Goal: Task Accomplishment & Management: Manage account settings

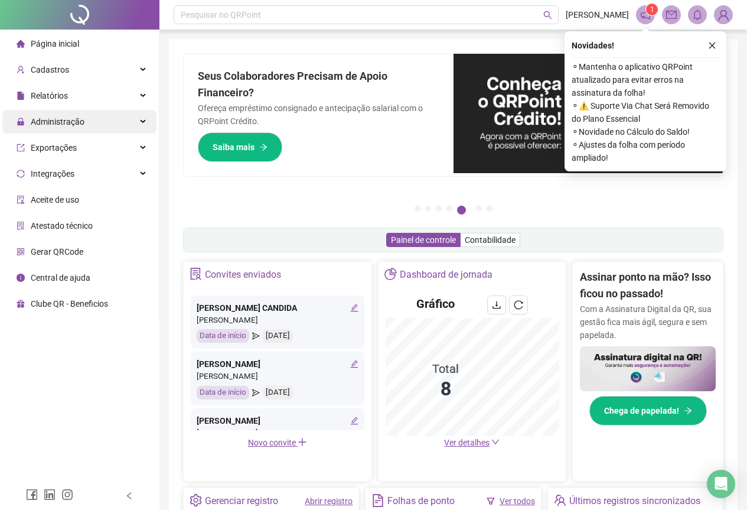
click at [100, 119] on div "Administração" at bounding box center [79, 122] width 154 height 24
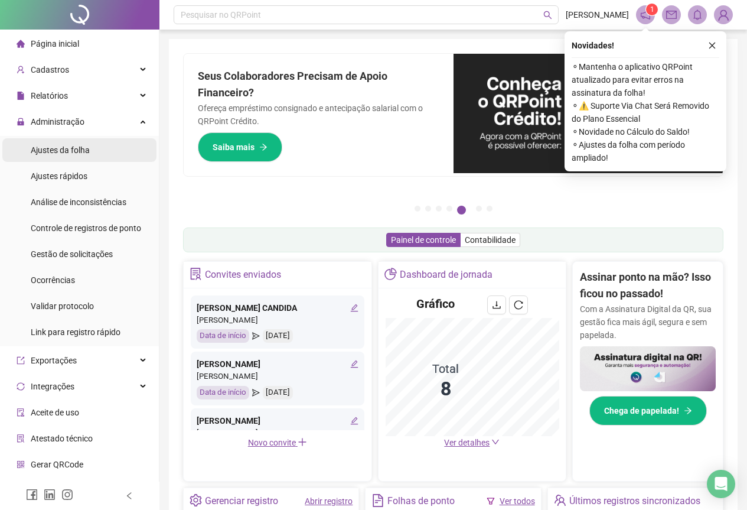
click at [129, 148] on li "Ajustes da folha" at bounding box center [79, 150] width 154 height 24
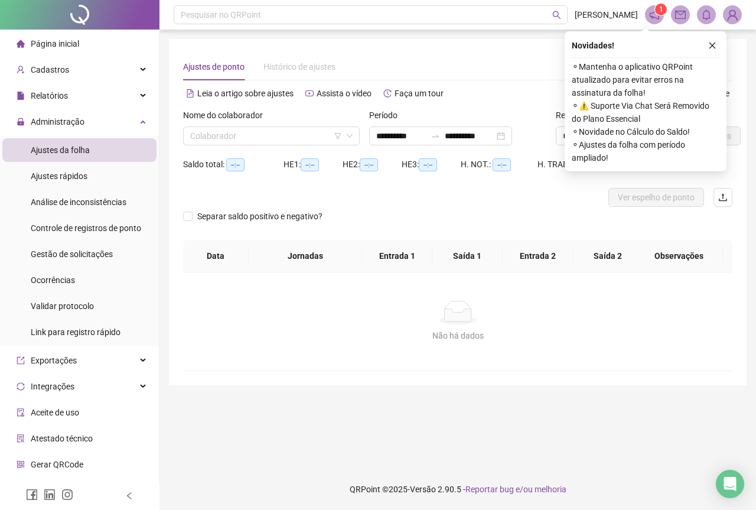
type input "**********"
click at [243, 142] on input "search" at bounding box center [266, 136] width 152 height 18
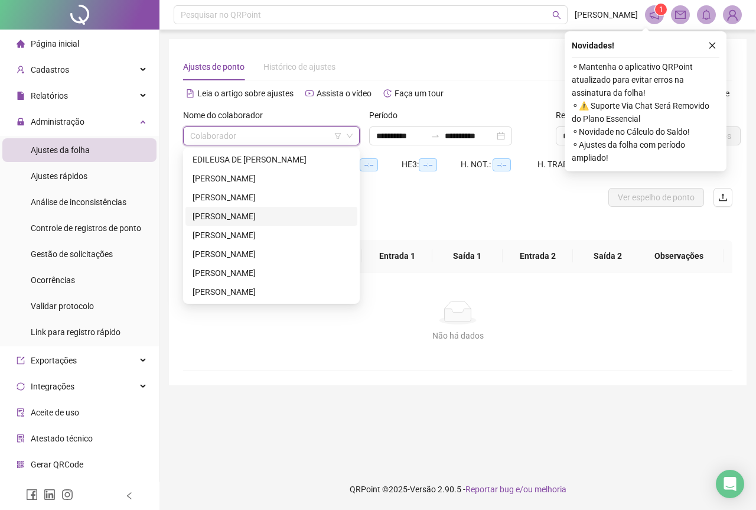
click at [252, 211] on div "[PERSON_NAME]" at bounding box center [272, 216] width 158 height 13
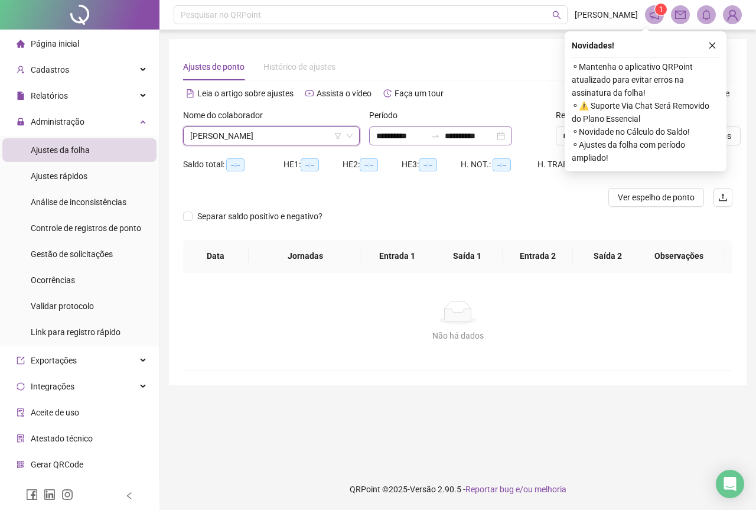
click at [512, 140] on div "**********" at bounding box center [440, 135] width 143 height 19
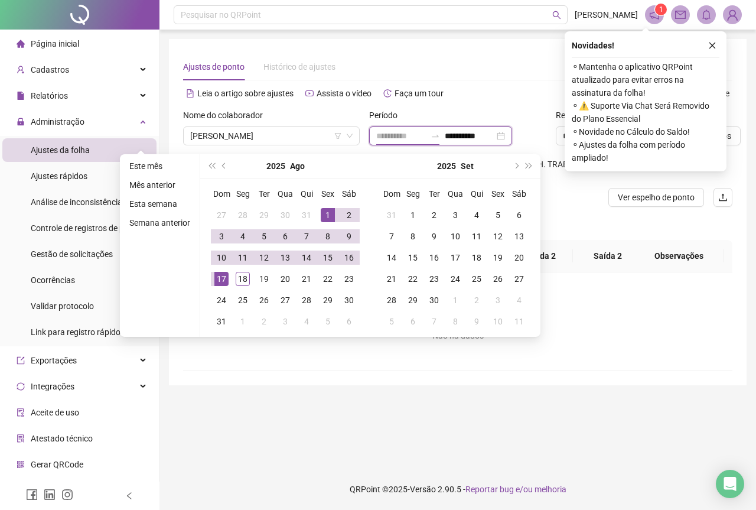
type input "**********"
click at [327, 212] on div "1" at bounding box center [328, 215] width 14 height 14
type input "**********"
click at [237, 278] on div "18" at bounding box center [243, 279] width 14 height 14
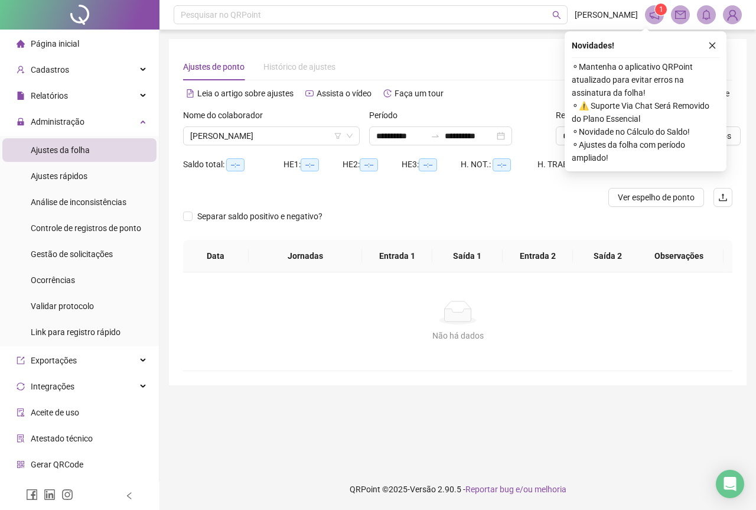
click at [536, 102] on div "Alternar para versão lite" at bounding box center [595, 93] width 275 height 19
click at [713, 43] on icon "close" at bounding box center [712, 45] width 8 height 8
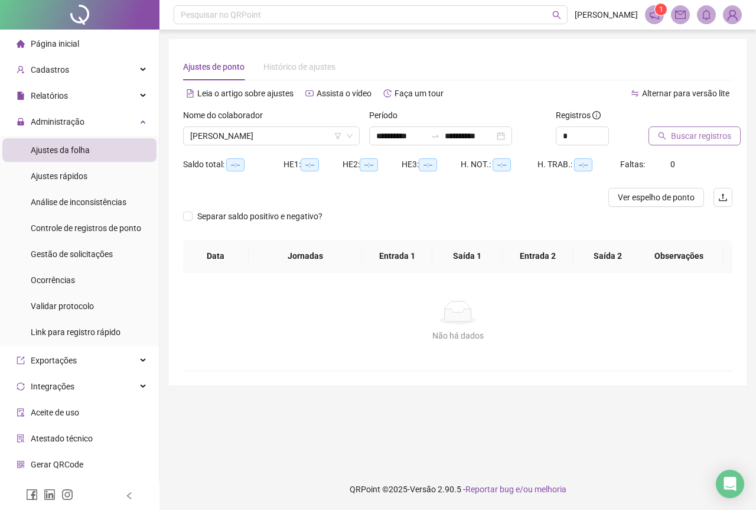
click at [705, 136] on span "Buscar registros" at bounding box center [701, 135] width 60 height 13
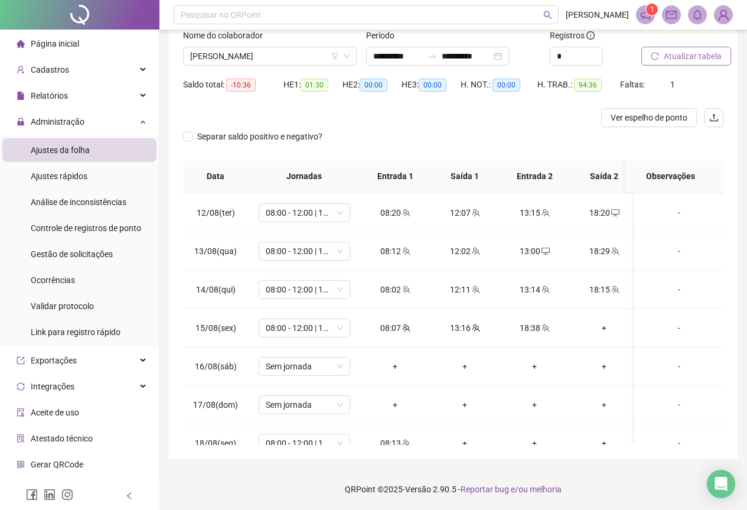
scroll to position [448, 0]
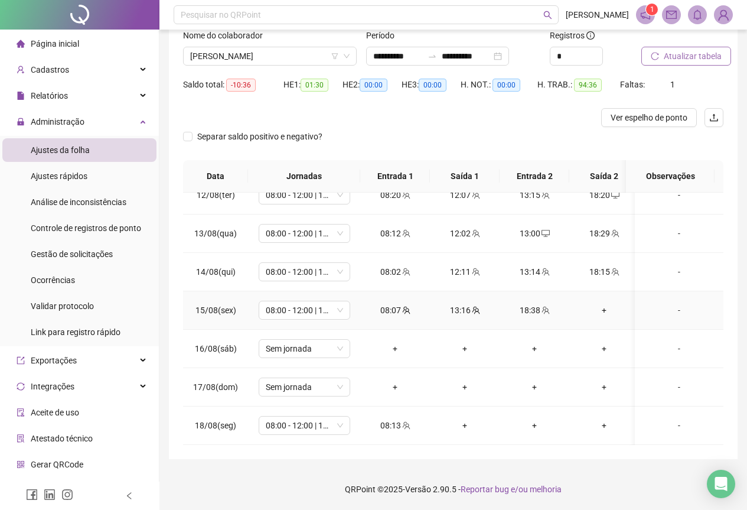
click at [606, 304] on div "+" at bounding box center [604, 310] width 51 height 13
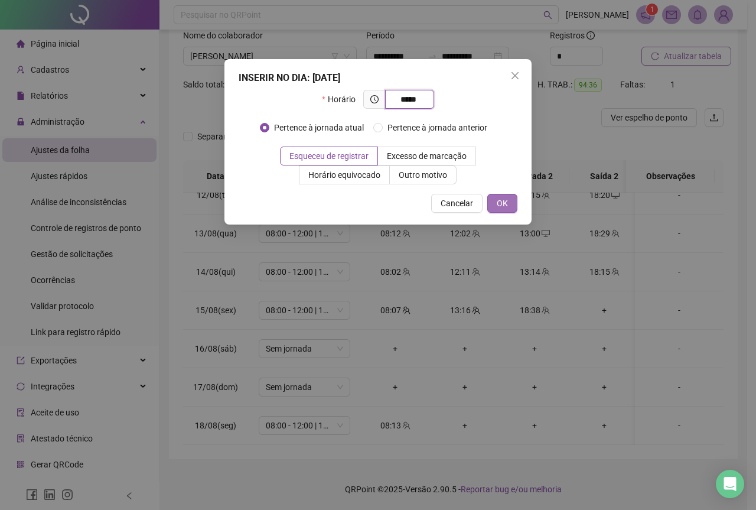
type input "*****"
click at [510, 203] on button "OK" at bounding box center [502, 203] width 30 height 19
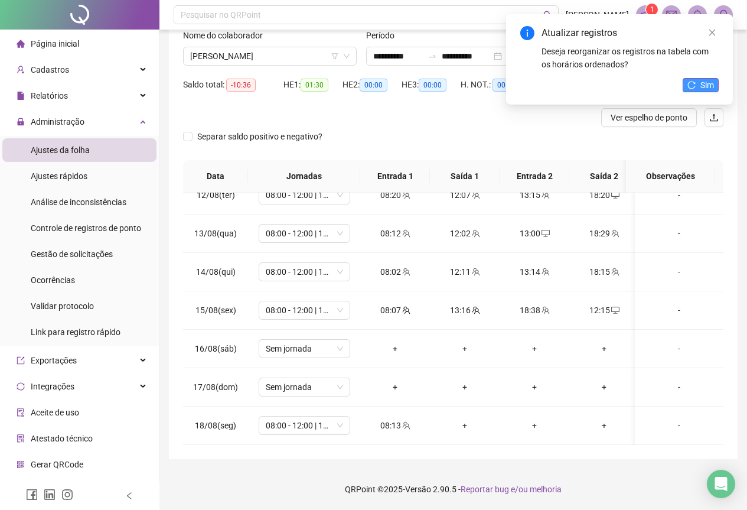
click at [711, 86] on span "Sim" at bounding box center [708, 85] width 14 height 13
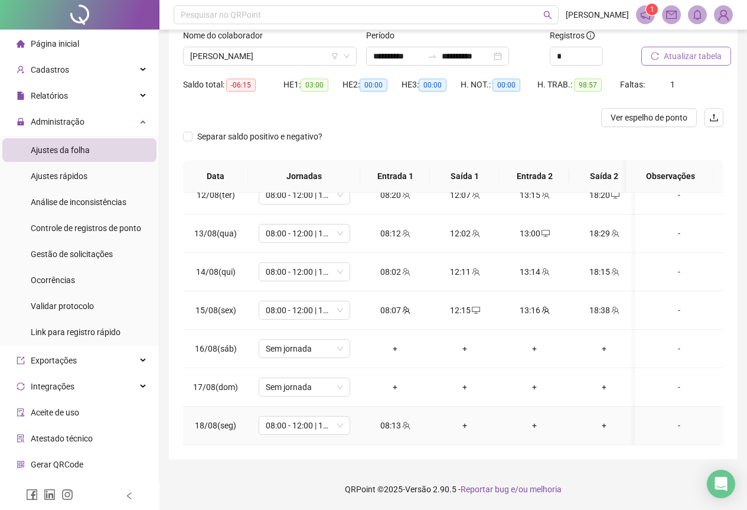
click at [466, 419] on div "+" at bounding box center [465, 425] width 51 height 13
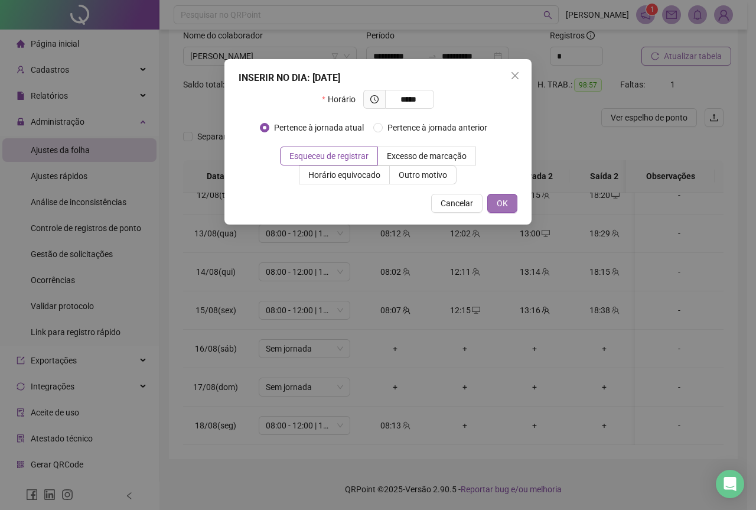
type input "*****"
click at [511, 203] on button "OK" at bounding box center [502, 203] width 30 height 19
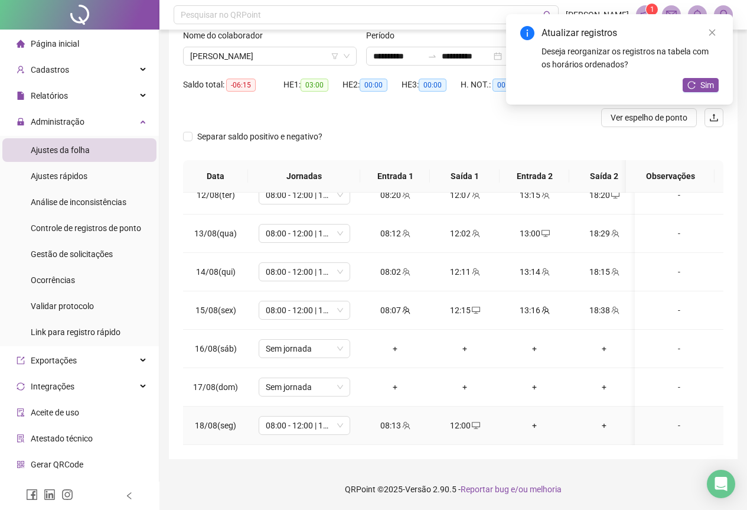
click at [541, 419] on div "+" at bounding box center [534, 425] width 51 height 13
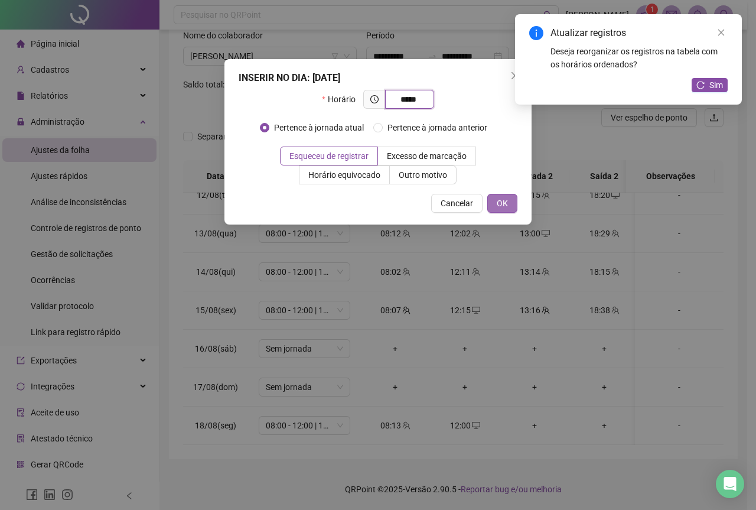
type input "*****"
click at [498, 196] on button "OK" at bounding box center [502, 203] width 30 height 19
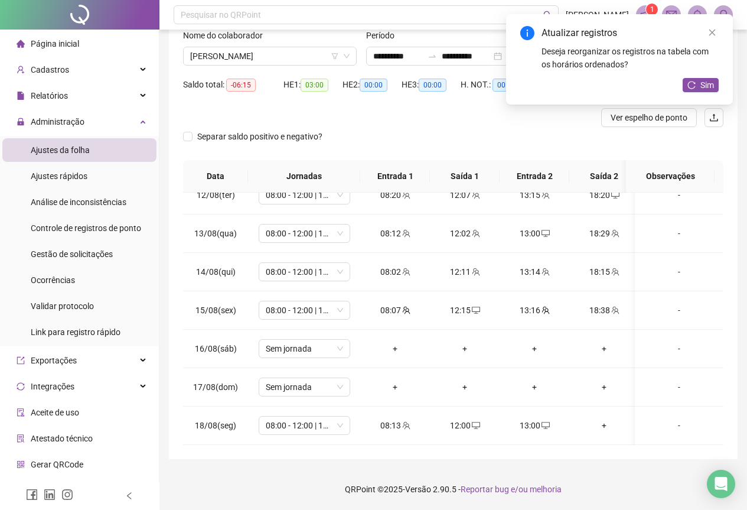
click at [713, 25] on div "Atualizar registros Deseja reorganizar os registros na tabela com os horários o…" at bounding box center [619, 59] width 227 height 90
click at [713, 32] on icon "close" at bounding box center [712, 32] width 8 height 8
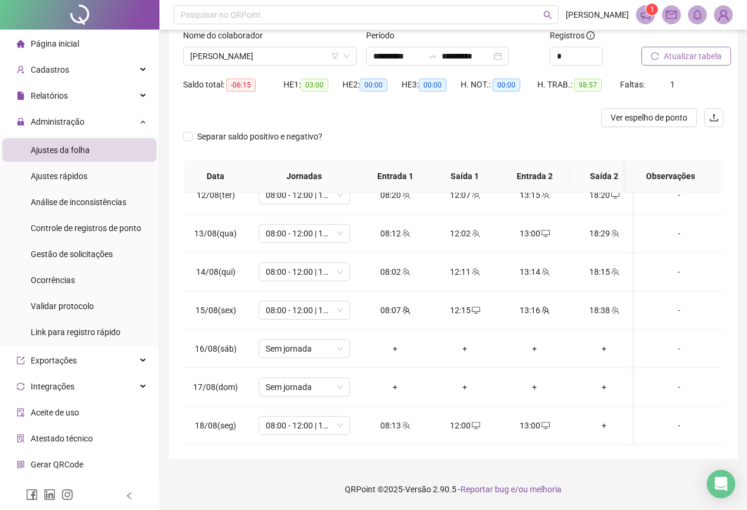
click at [676, 60] on span "Atualizar tabela" at bounding box center [693, 56] width 58 height 13
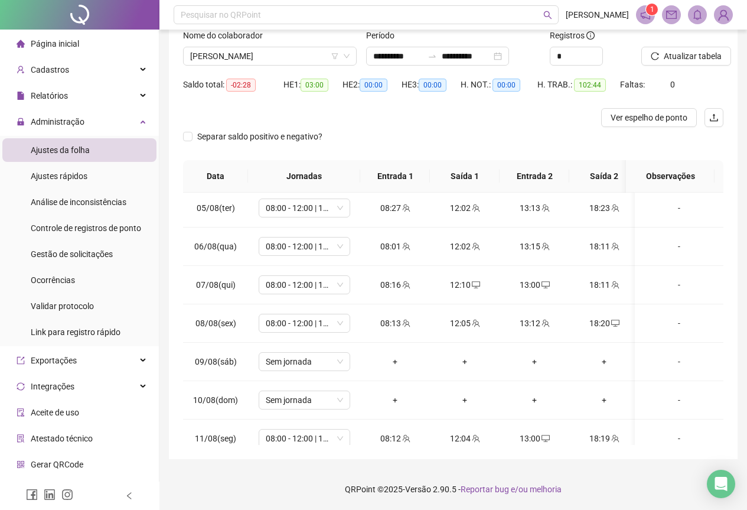
scroll to position [152, 0]
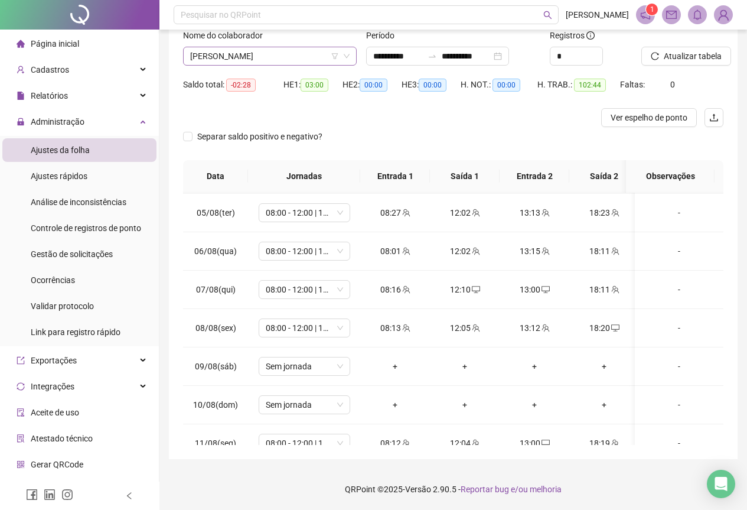
click at [305, 58] on span "[PERSON_NAME]" at bounding box center [270, 56] width 160 height 18
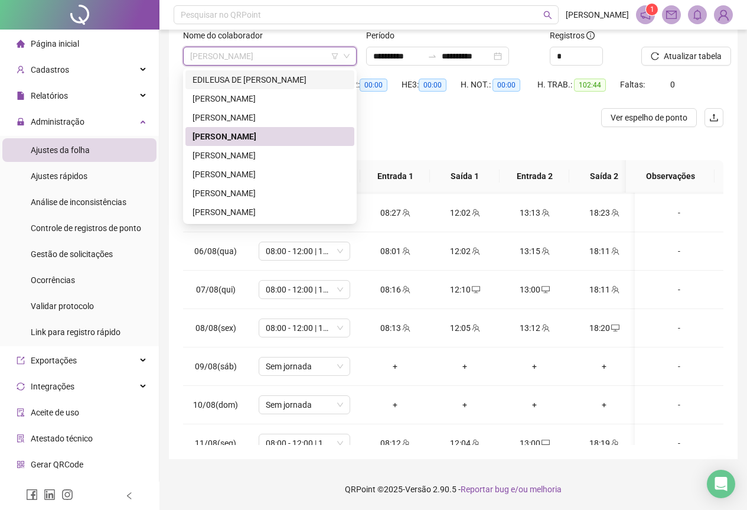
click at [302, 83] on div "EDILEUSA DE [PERSON_NAME]" at bounding box center [270, 79] width 155 height 13
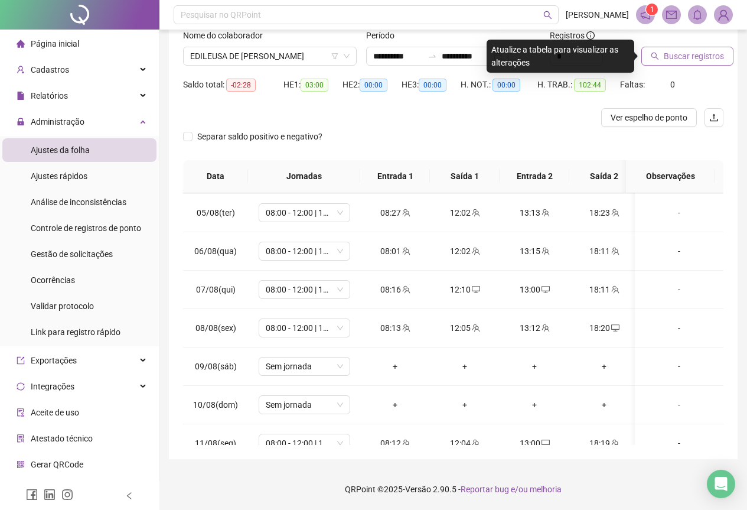
click at [685, 60] on span "Buscar registros" at bounding box center [694, 56] width 60 height 13
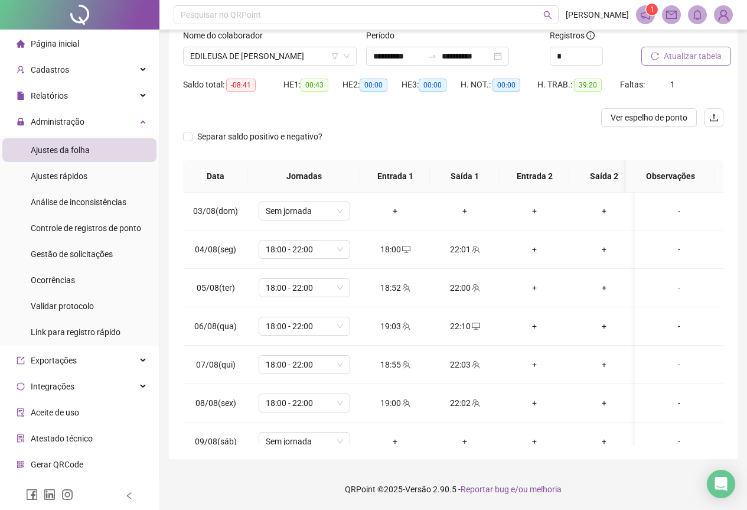
scroll to position [0, 0]
click at [291, 56] on span "EDILEUSA DE [PERSON_NAME]" at bounding box center [270, 56] width 160 height 18
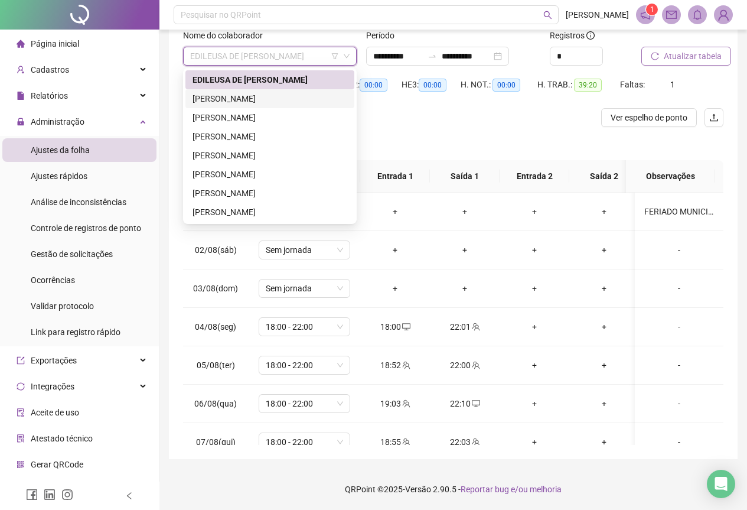
click at [300, 104] on div "[PERSON_NAME]" at bounding box center [270, 98] width 155 height 13
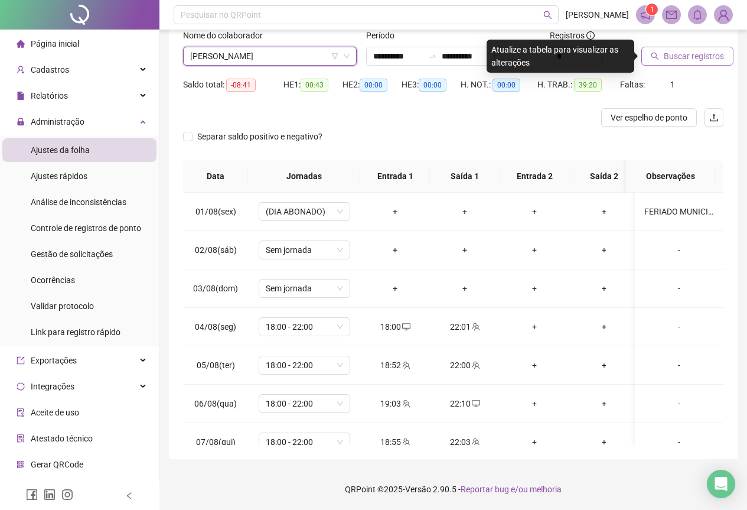
click at [680, 56] on span "Buscar registros" at bounding box center [694, 56] width 60 height 13
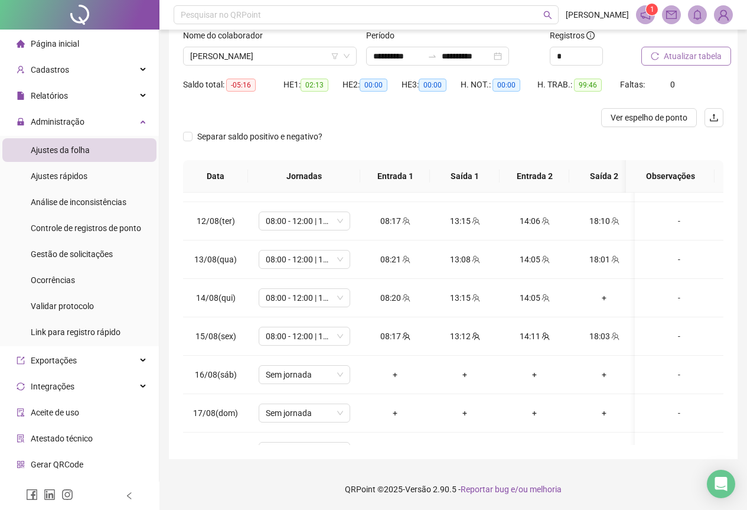
scroll to position [414, 0]
click at [606, 293] on div "+" at bounding box center [604, 297] width 51 height 13
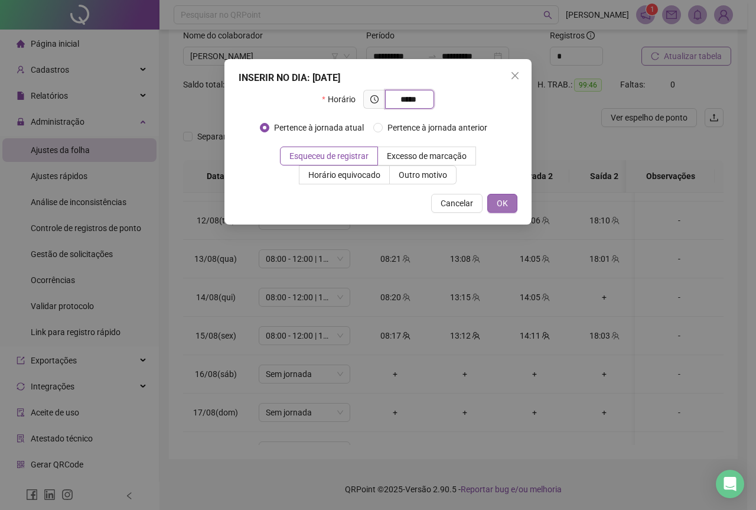
type input "*****"
click at [503, 203] on span "OK" at bounding box center [502, 203] width 11 height 13
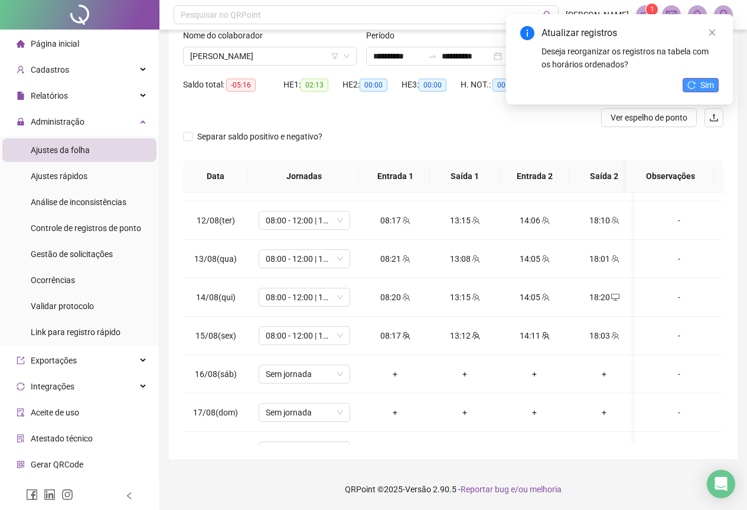
click at [698, 81] on button "Sim" at bounding box center [701, 85] width 36 height 14
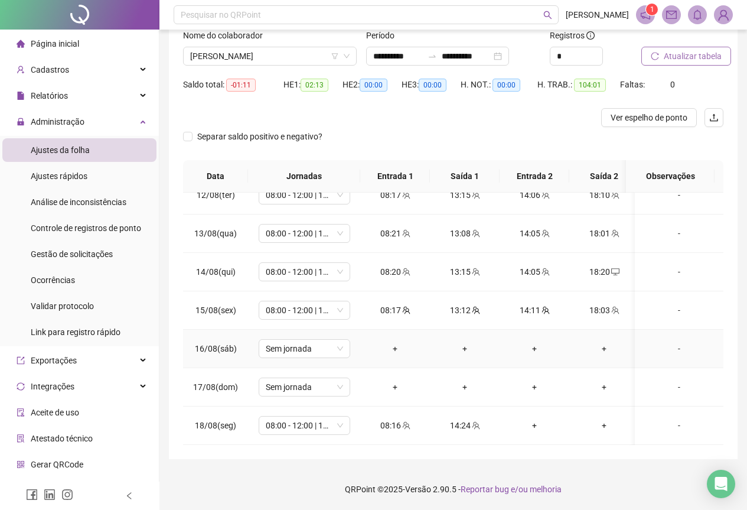
scroll to position [448, 0]
click at [532, 419] on div "+" at bounding box center [534, 425] width 51 height 13
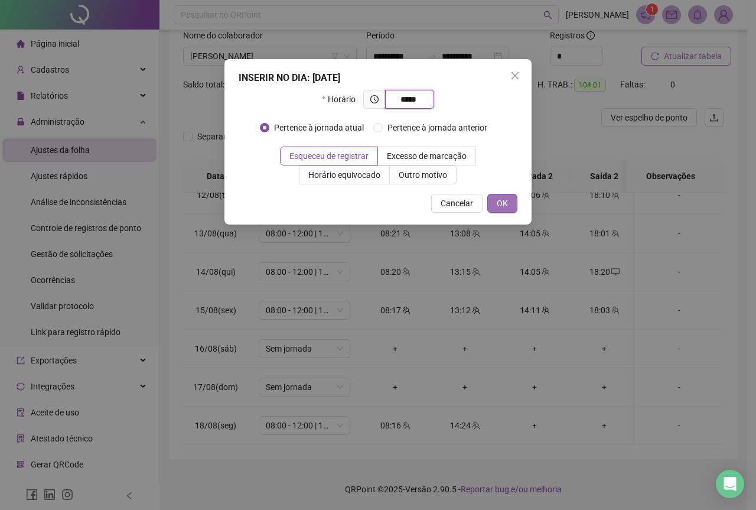
type input "*****"
click at [507, 200] on span "OK" at bounding box center [502, 203] width 11 height 13
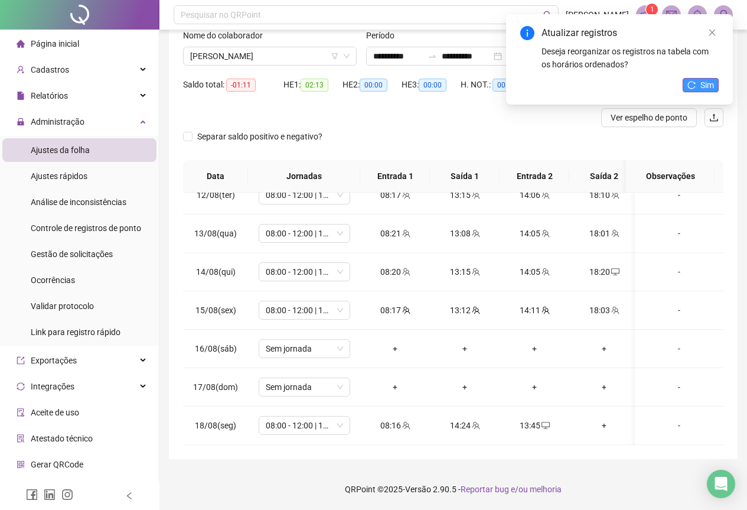
click at [700, 84] on button "Sim" at bounding box center [701, 85] width 36 height 14
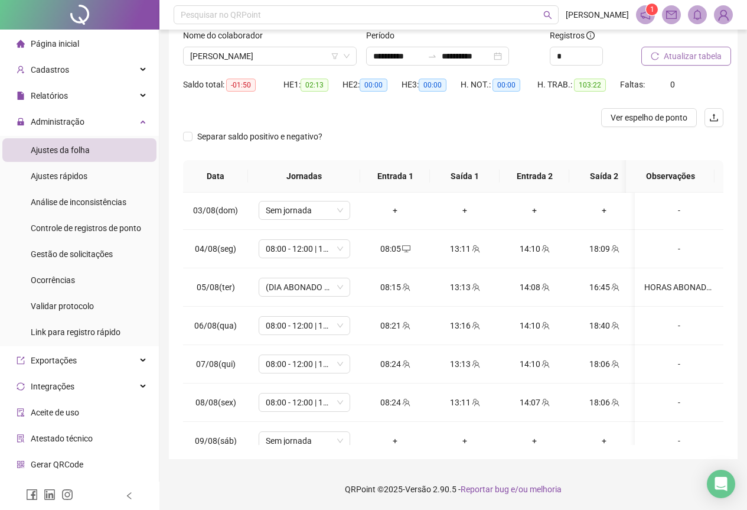
scroll to position [34, 0]
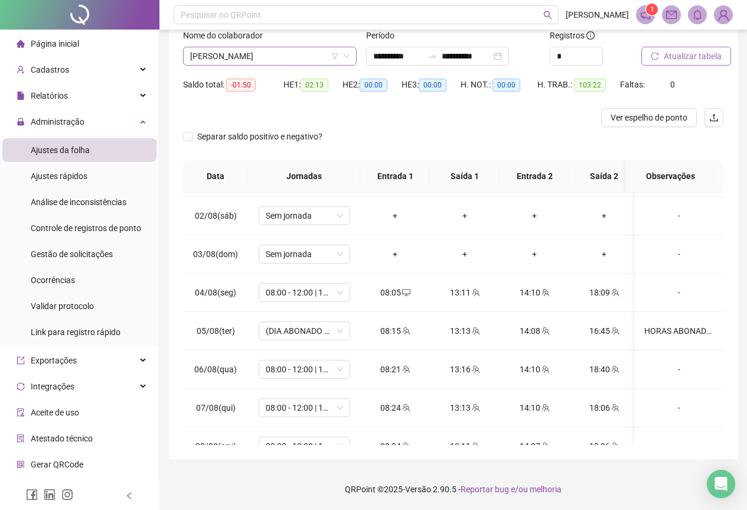
click at [310, 56] on span "[PERSON_NAME]" at bounding box center [270, 56] width 160 height 18
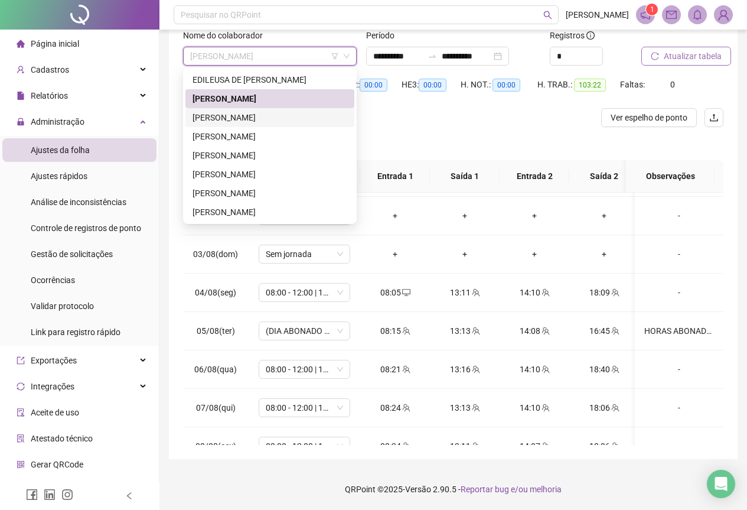
click at [309, 117] on div "[PERSON_NAME]" at bounding box center [270, 117] width 155 height 13
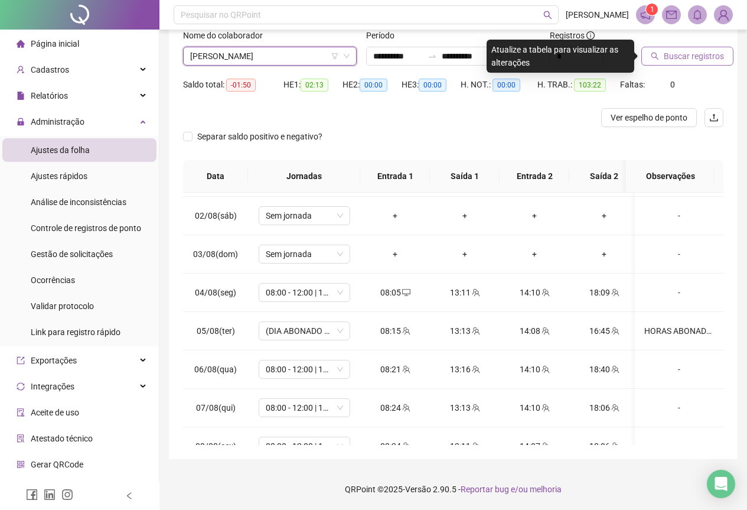
click at [689, 53] on span "Buscar registros" at bounding box center [694, 56] width 60 height 13
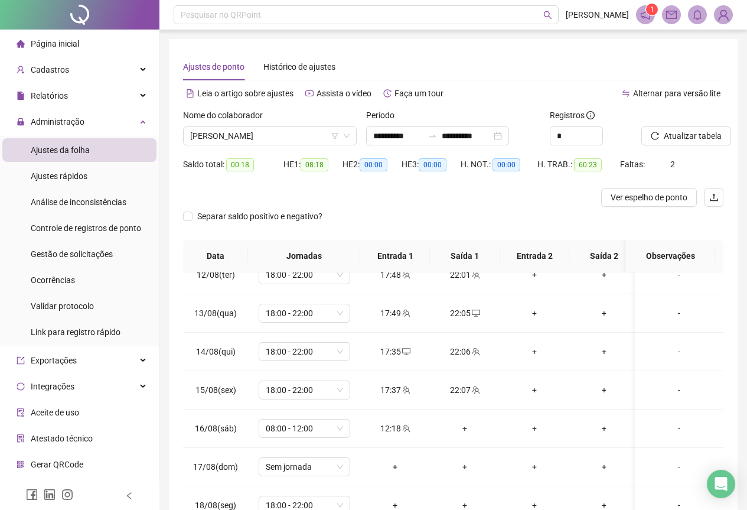
scroll to position [448, 0]
click at [463, 422] on div "+" at bounding box center [465, 428] width 51 height 13
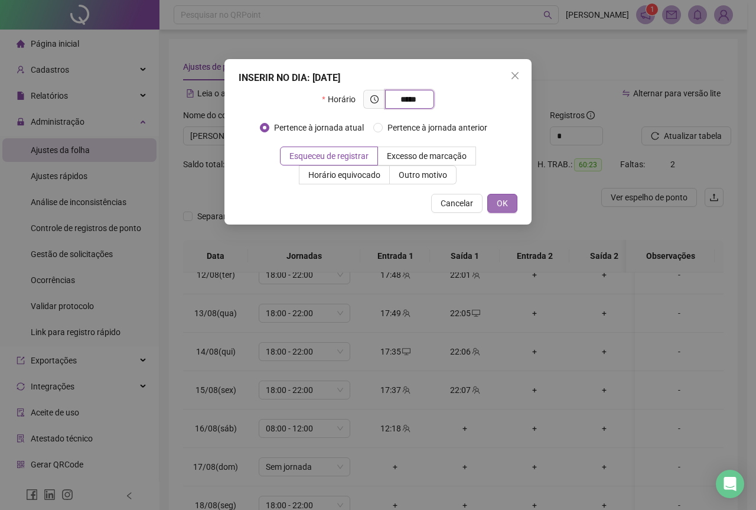
type input "*****"
click at [501, 199] on span "OK" at bounding box center [502, 203] width 11 height 13
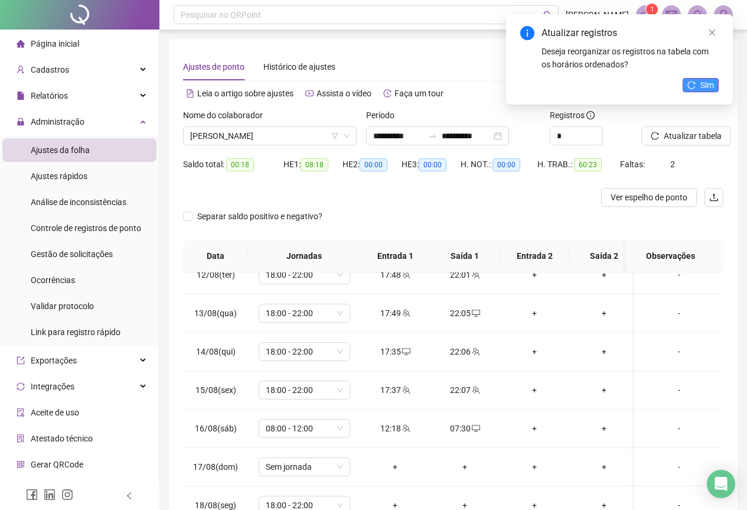
click at [704, 89] on span "Sim" at bounding box center [708, 85] width 14 height 13
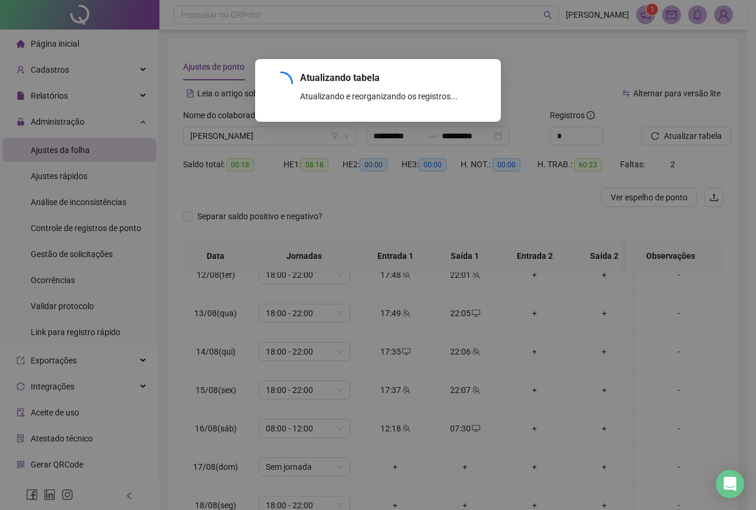
click at [704, 135] on div "Atualizando tabela Atualizando e reorganizando os registros... OK" at bounding box center [378, 255] width 756 height 510
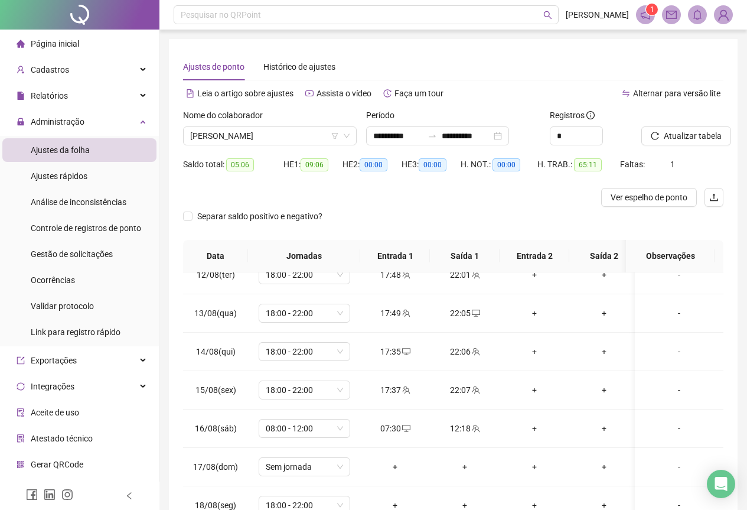
scroll to position [80, 0]
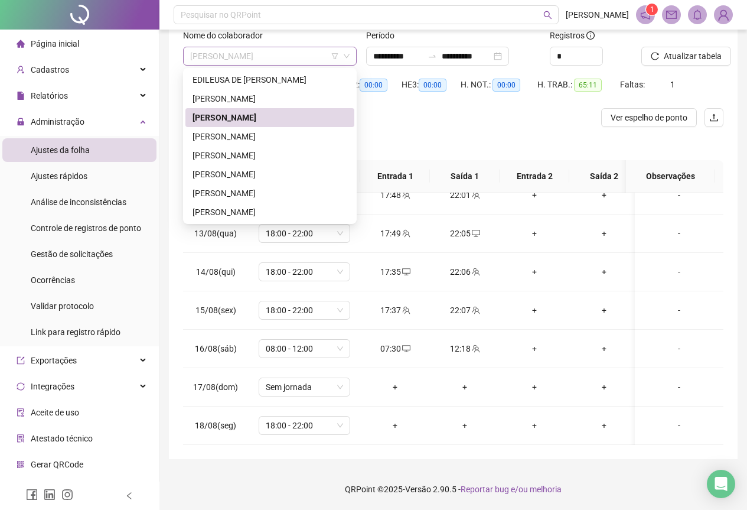
click at [294, 57] on span "[PERSON_NAME]" at bounding box center [270, 56] width 160 height 18
click at [295, 136] on div "[PERSON_NAME]" at bounding box center [270, 136] width 155 height 13
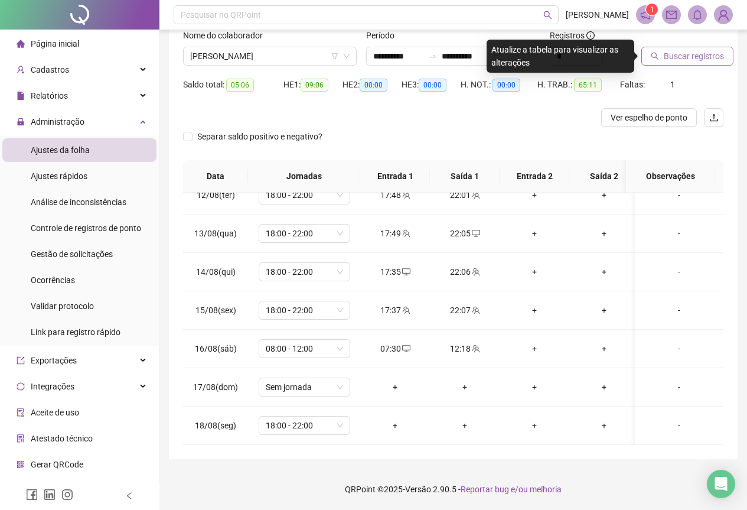
click at [684, 61] on span "Buscar registros" at bounding box center [694, 56] width 60 height 13
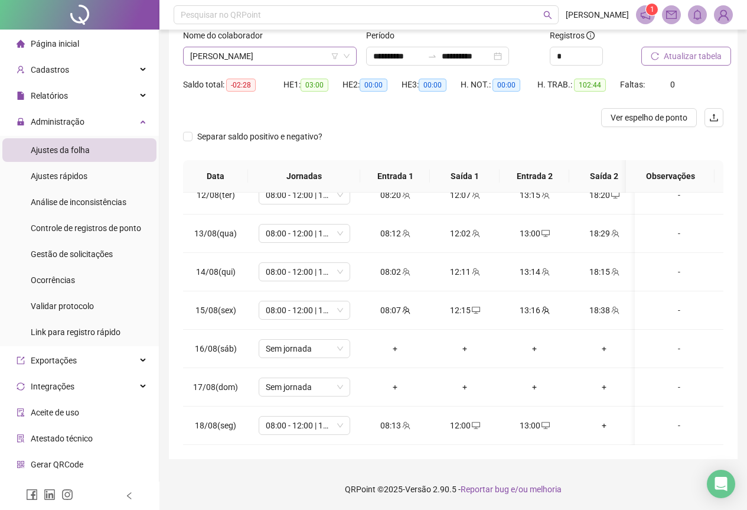
click at [311, 57] on span "[PERSON_NAME]" at bounding box center [270, 56] width 160 height 18
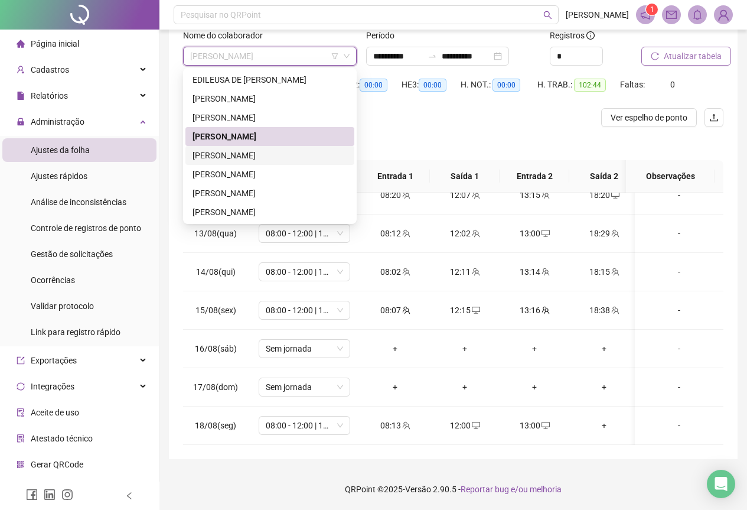
click at [295, 158] on div "[PERSON_NAME]" at bounding box center [270, 155] width 155 height 13
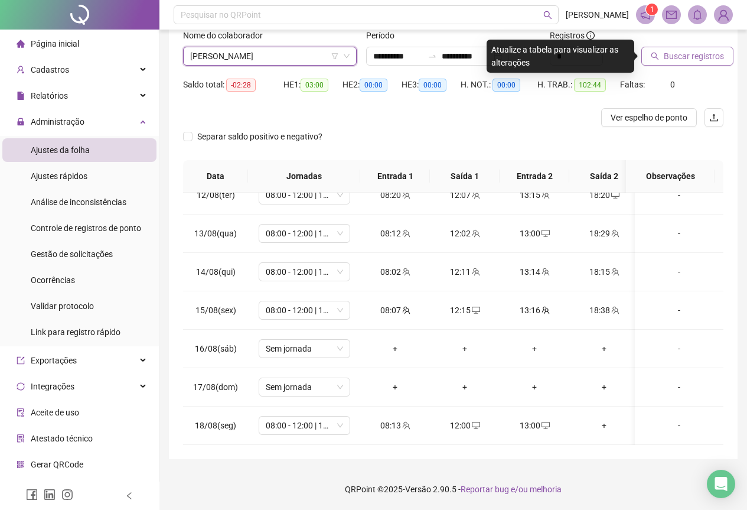
click at [687, 53] on span "Buscar registros" at bounding box center [694, 56] width 60 height 13
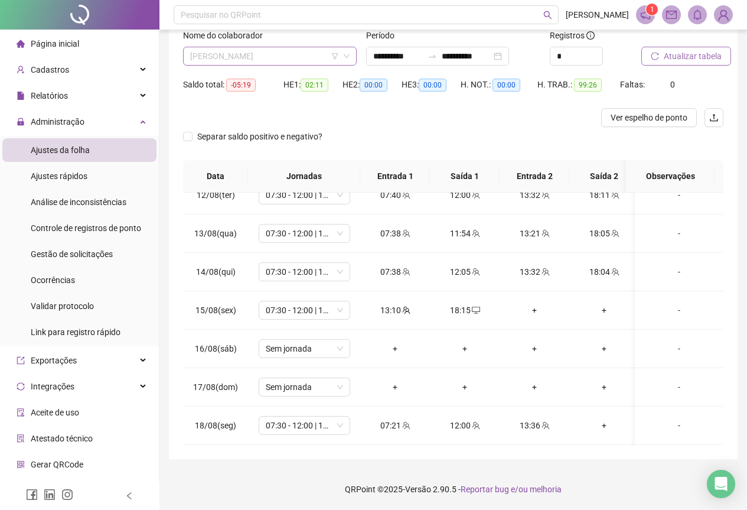
click at [298, 57] on span "[PERSON_NAME]" at bounding box center [270, 56] width 160 height 18
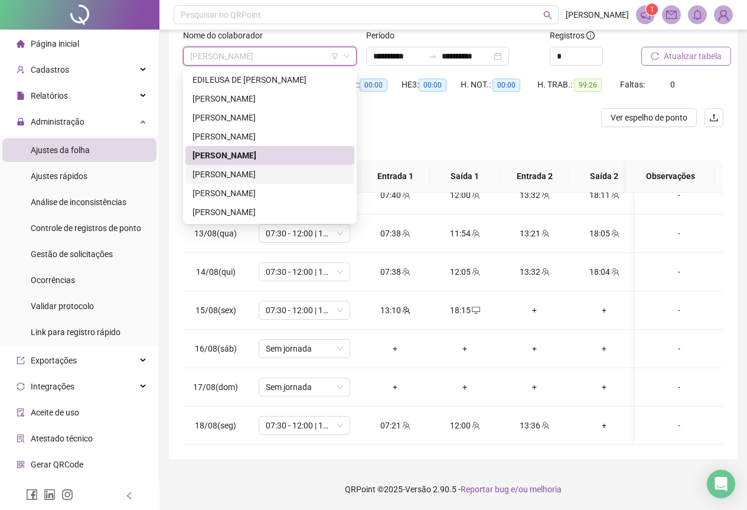
click at [299, 174] on div "[PERSON_NAME]" at bounding box center [270, 174] width 155 height 13
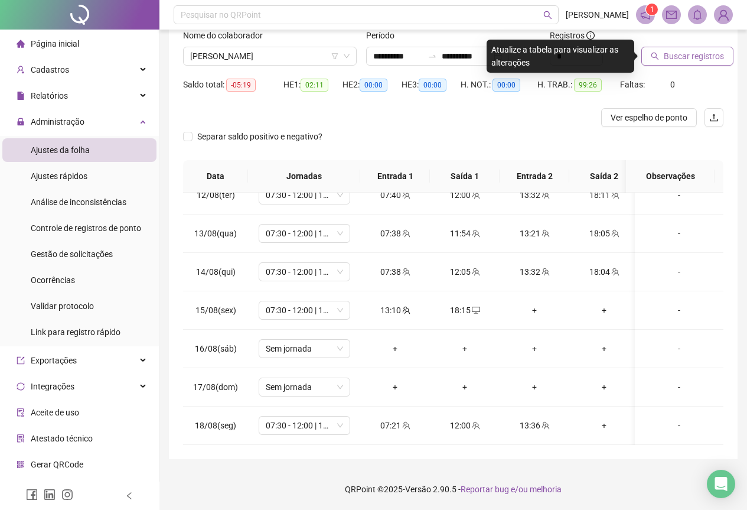
click at [668, 48] on button "Buscar registros" at bounding box center [688, 56] width 92 height 19
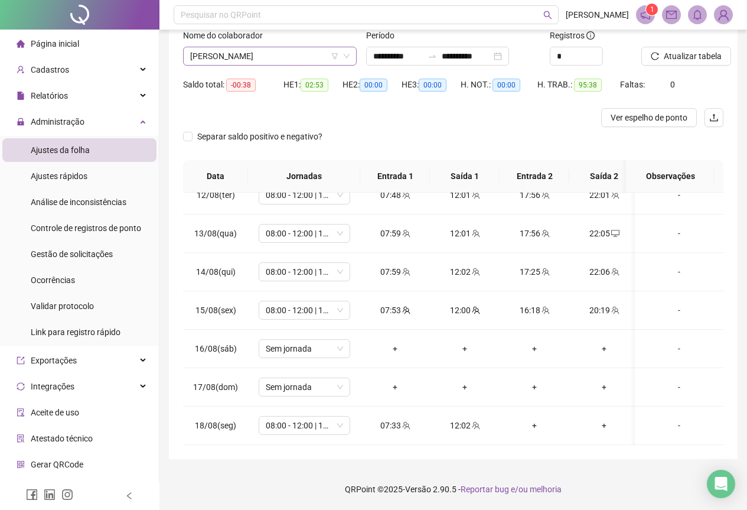
click at [316, 60] on span "[PERSON_NAME]" at bounding box center [270, 56] width 160 height 18
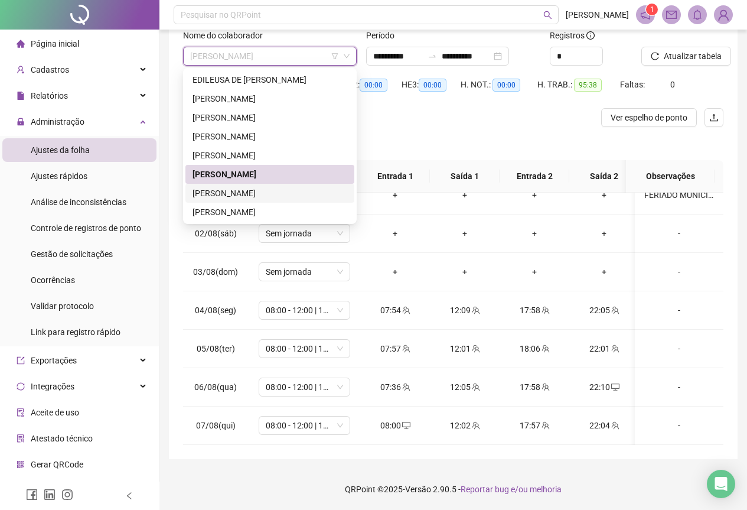
scroll to position [0, 0]
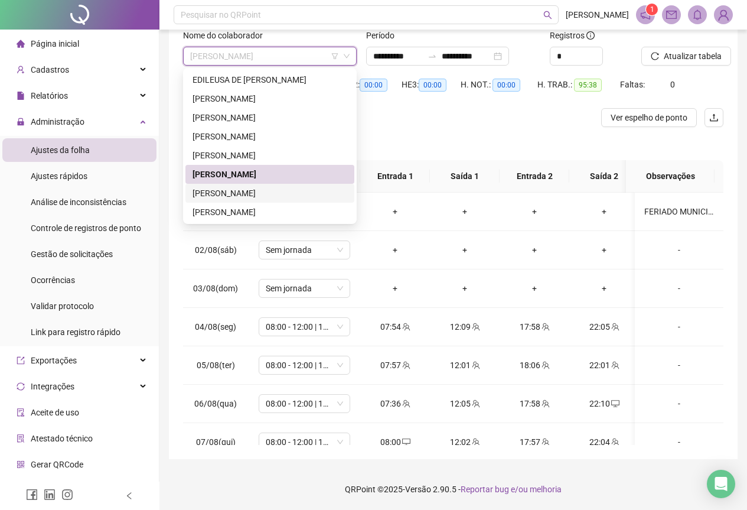
click at [304, 191] on div "[PERSON_NAME]" at bounding box center [270, 193] width 155 height 13
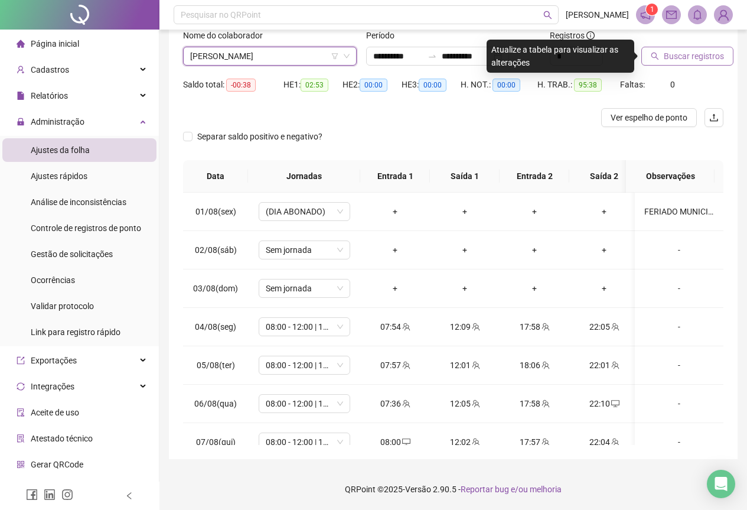
click at [717, 59] on span "Buscar registros" at bounding box center [694, 56] width 60 height 13
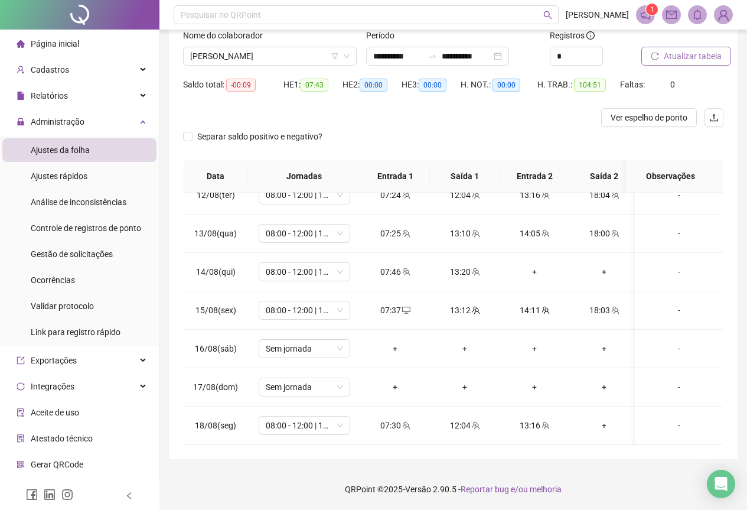
scroll to position [448, 0]
click at [268, 62] on span "[PERSON_NAME]" at bounding box center [270, 56] width 160 height 18
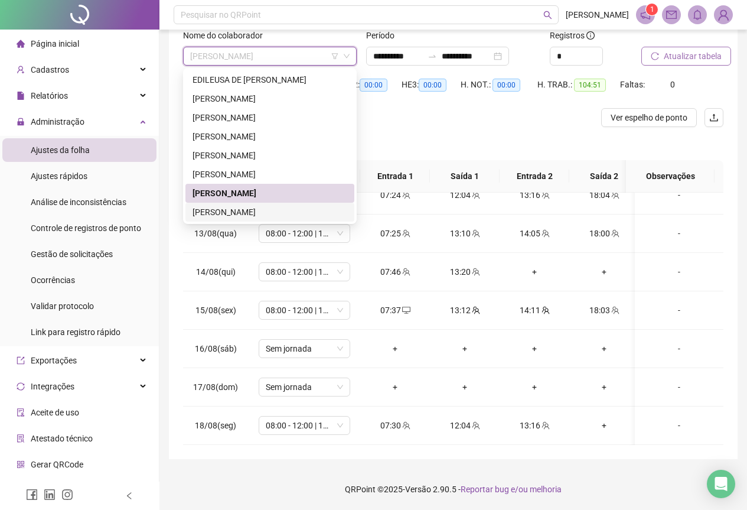
click at [298, 204] on div "[PERSON_NAME]" at bounding box center [270, 212] width 169 height 19
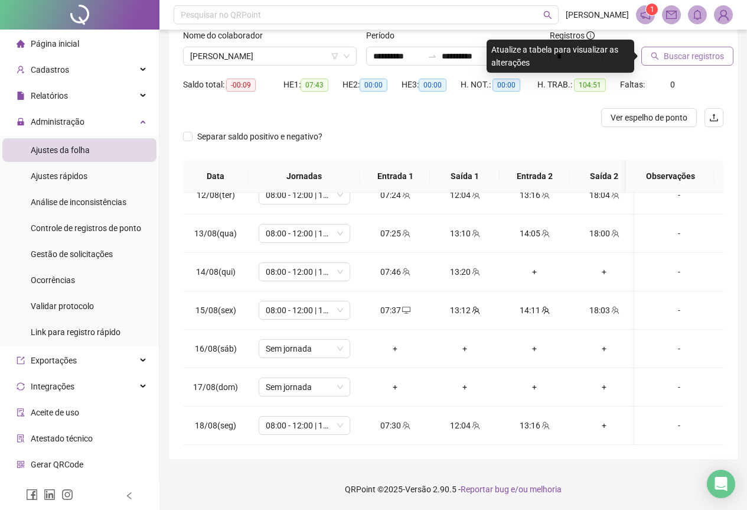
click at [691, 59] on span "Buscar registros" at bounding box center [694, 56] width 60 height 13
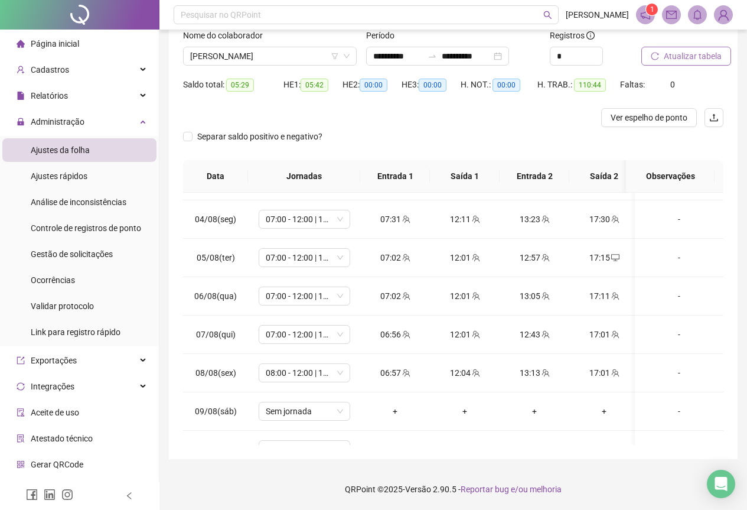
scroll to position [295, 0]
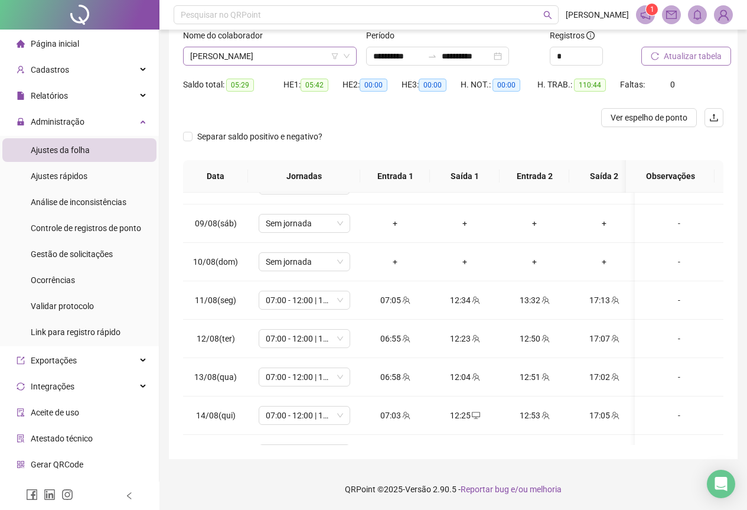
click at [299, 60] on span "[PERSON_NAME]" at bounding box center [270, 56] width 160 height 18
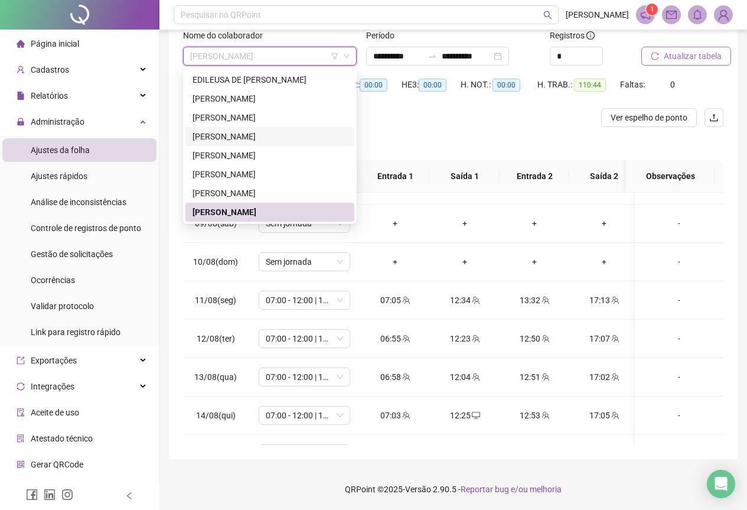
click at [295, 128] on div "[PERSON_NAME]" at bounding box center [270, 136] width 169 height 19
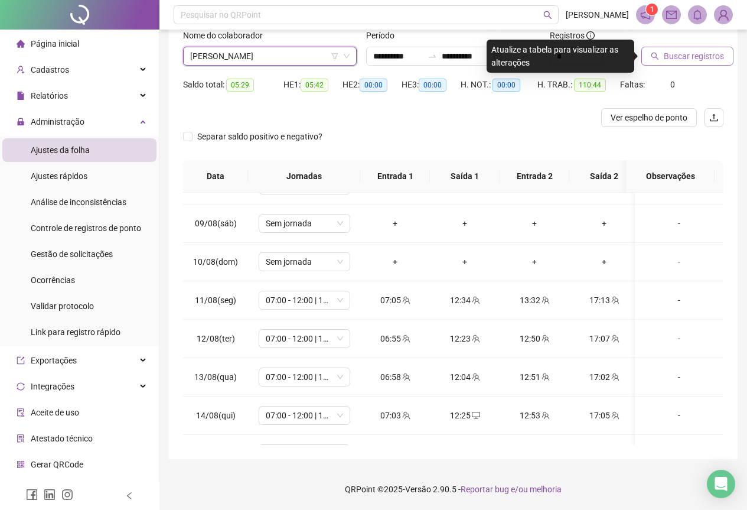
click at [310, 119] on div at bounding box center [385, 117] width 405 height 19
click at [323, 58] on span "[PERSON_NAME]" at bounding box center [270, 56] width 160 height 18
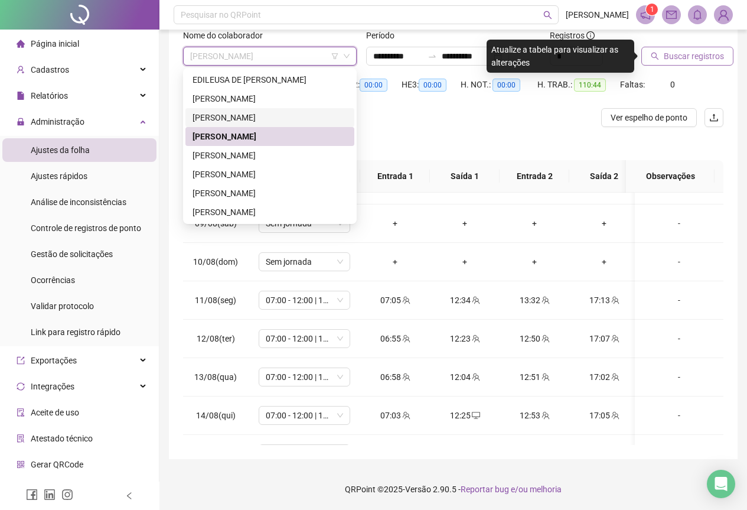
click at [302, 116] on div "[PERSON_NAME]" at bounding box center [270, 117] width 155 height 13
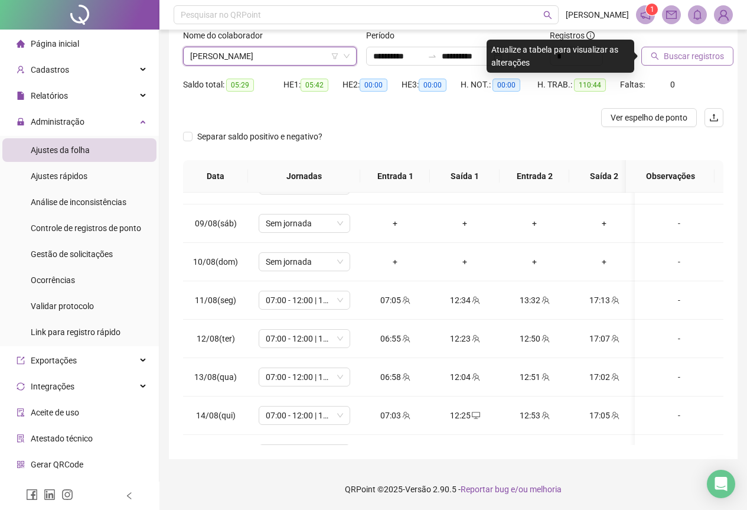
click at [667, 59] on span "Buscar registros" at bounding box center [694, 56] width 60 height 13
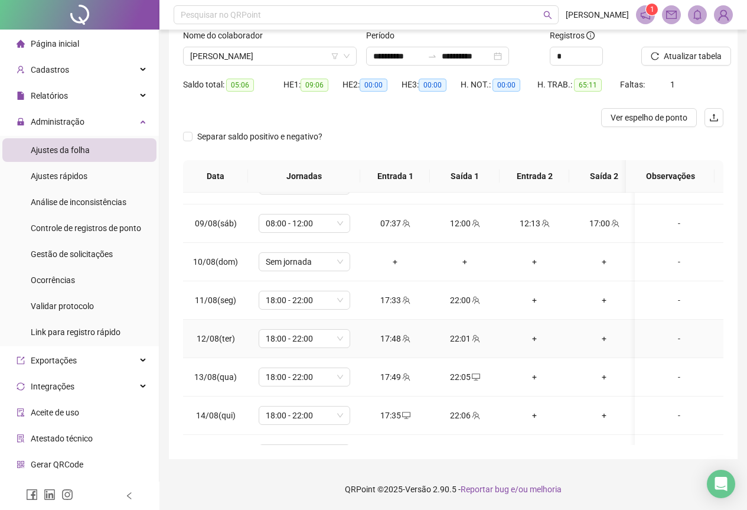
scroll to position [448, 0]
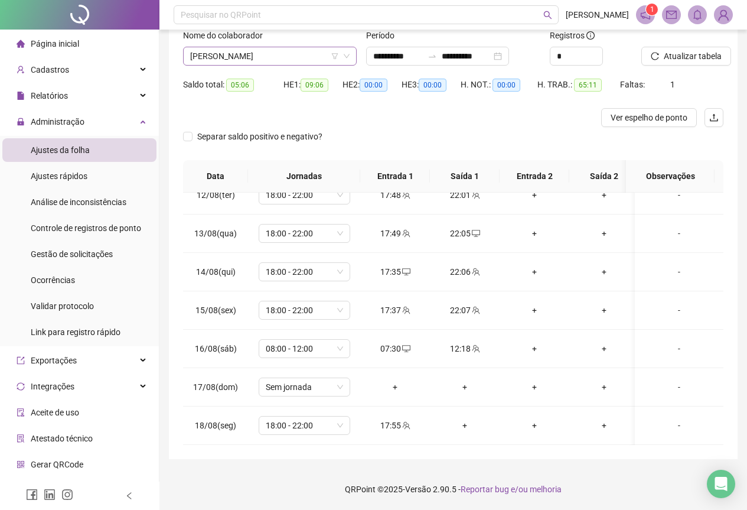
click at [291, 57] on span "[PERSON_NAME]" at bounding box center [270, 56] width 160 height 18
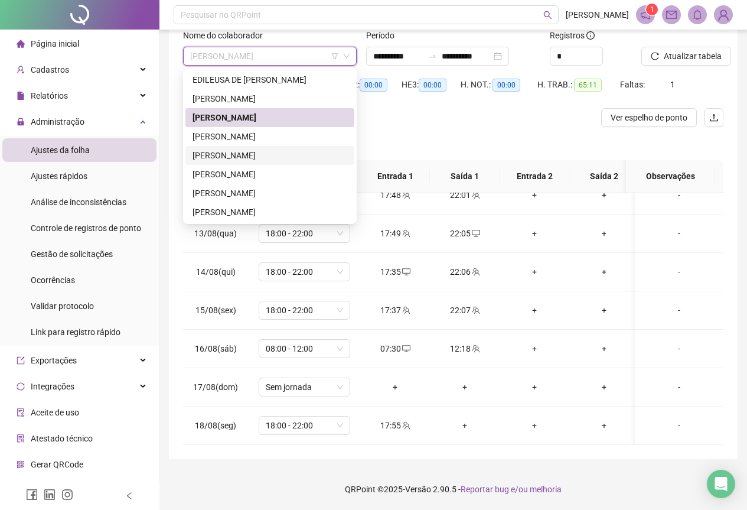
click at [300, 160] on div "[PERSON_NAME]" at bounding box center [270, 155] width 155 height 13
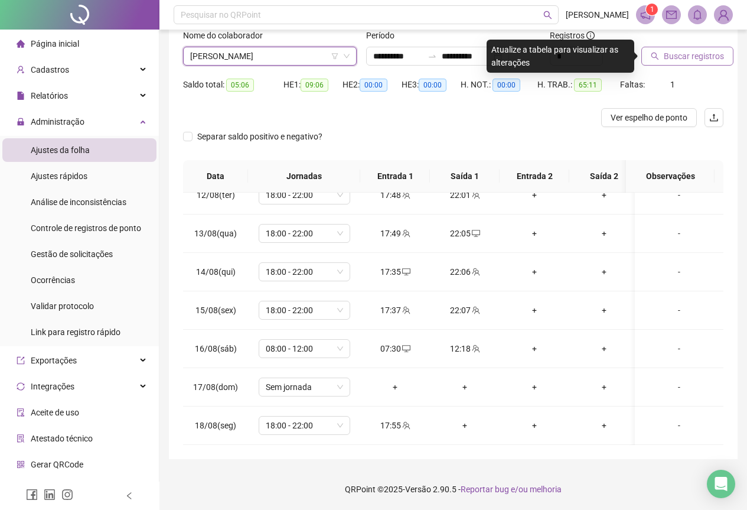
click at [692, 61] on span "Buscar registros" at bounding box center [694, 56] width 60 height 13
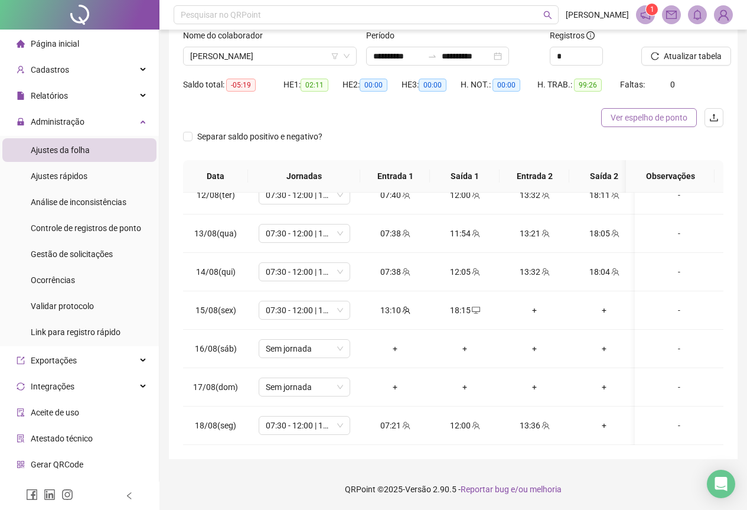
click at [649, 122] on span "Ver espelho de ponto" at bounding box center [649, 117] width 77 height 13
